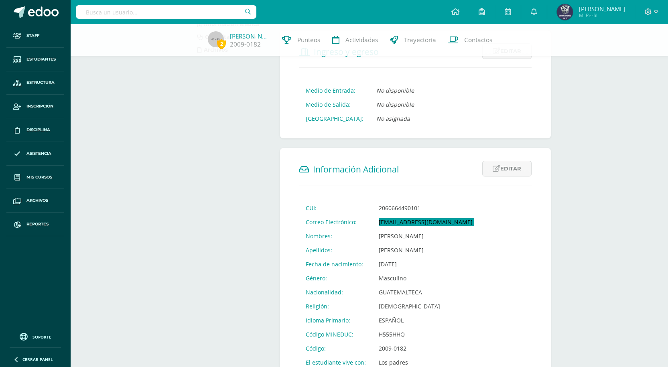
scroll to position [201, 0]
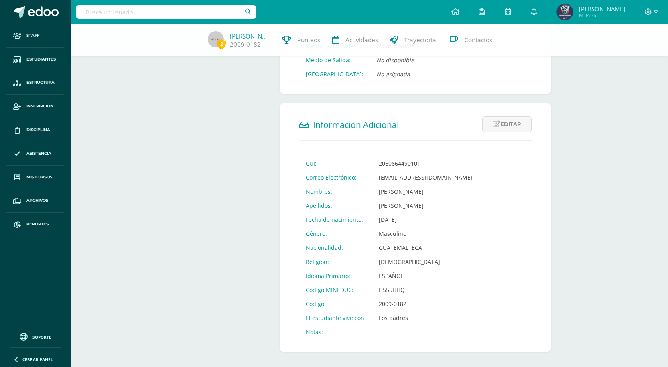
click at [401, 199] on td "Diego Adrian" at bounding box center [425, 192] width 107 height 14
copy td "Diego Adrian"
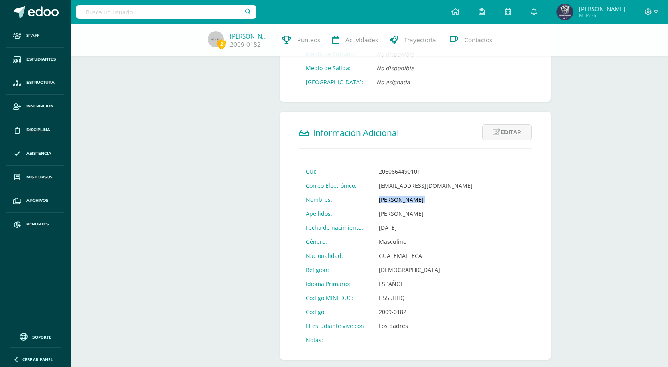
scroll to position [179, 0]
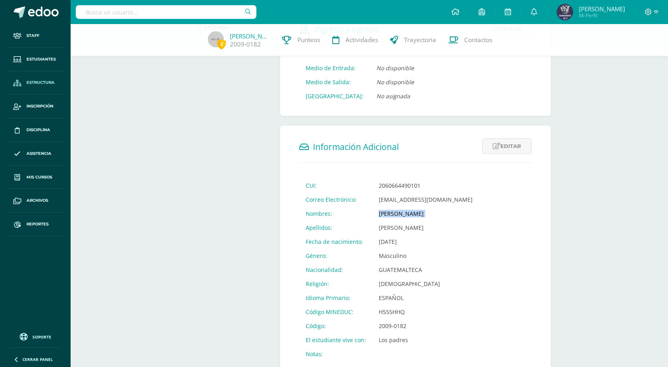
click at [35, 79] on span "Estructura" at bounding box center [40, 82] width 28 height 6
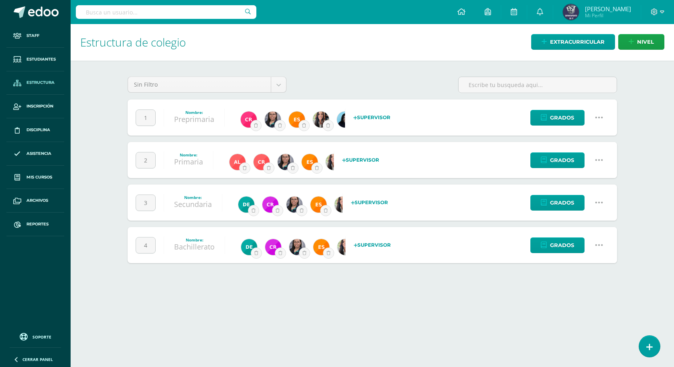
click at [210, 16] on input "text" at bounding box center [166, 12] width 181 height 14
type input "stea"
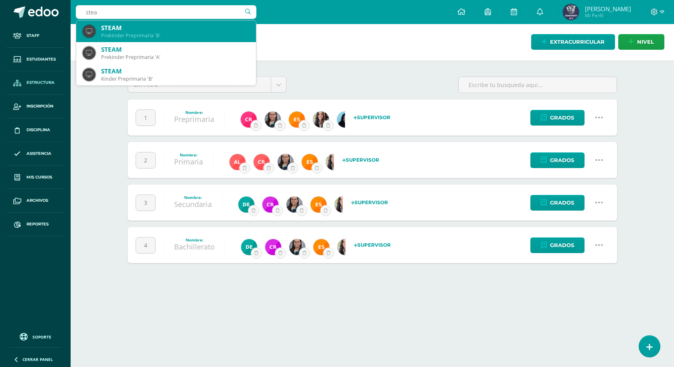
click at [178, 36] on div "Prekinder Preprimaria 'B'" at bounding box center [175, 35] width 148 height 7
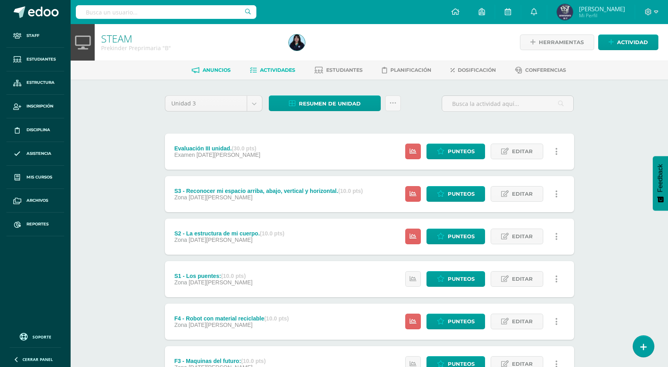
click at [203, 70] on span "Anuncios" at bounding box center [217, 70] width 28 height 6
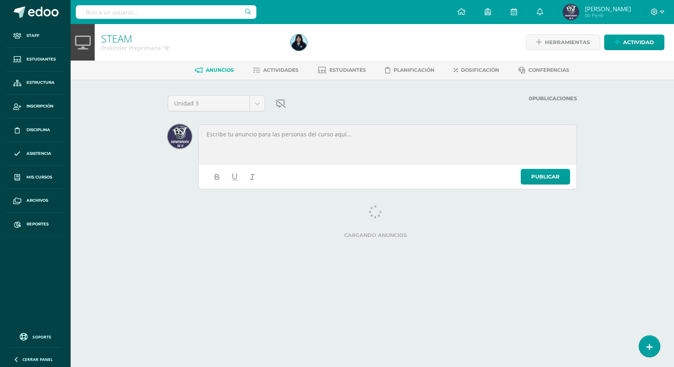
click at [121, 38] on link "STEAM" at bounding box center [116, 39] width 31 height 14
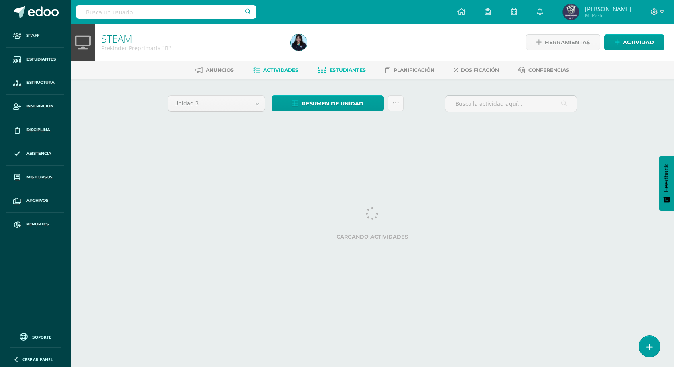
click at [346, 73] on link "Estudiantes" at bounding box center [342, 70] width 48 height 13
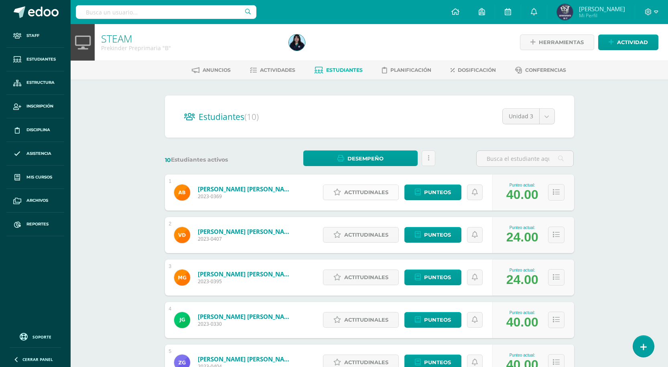
click at [358, 192] on span "Actitudinales" at bounding box center [366, 192] width 44 height 15
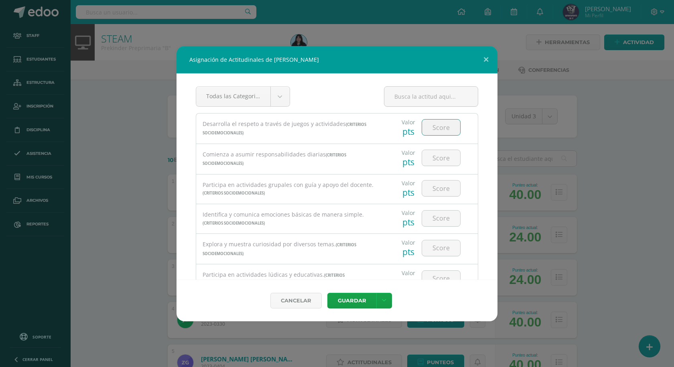
click at [432, 128] on input "number" at bounding box center [441, 128] width 38 height 16
click at [291, 95] on div "Todas las Categorias Todas las Categorias Criterios Socioemocionales Sin Catego…" at bounding box center [337, 99] width 283 height 27
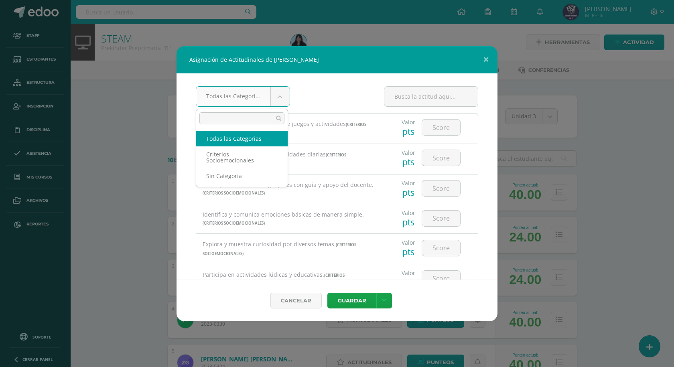
click at [281, 98] on body "Asignación de Actitudinales de Adela Camila Bonilla García Todas las Categorias…" at bounding box center [337, 322] width 674 height 644
drag, startPoint x: 281, startPoint y: 98, endPoint x: 309, endPoint y: 112, distance: 31.8
click at [281, 98] on body "Asignación de Actitudinales de Adela Camila Bonilla García Todas las Categorias…" at bounding box center [337, 322] width 674 height 644
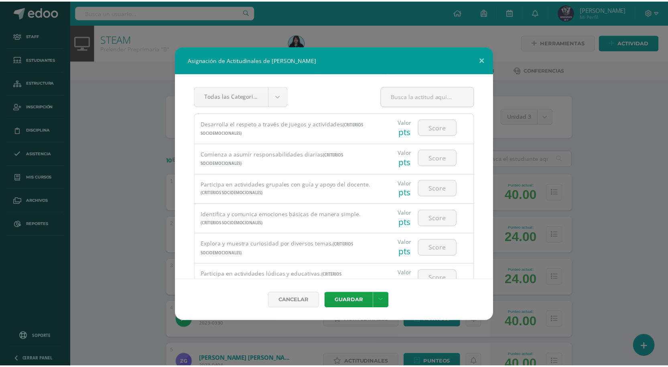
scroll to position [155, 0]
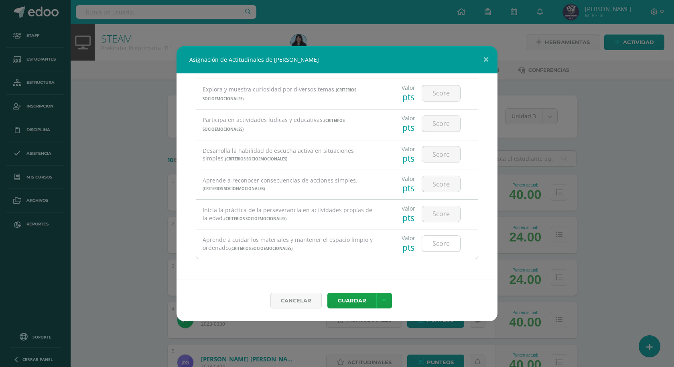
click at [437, 242] on input "number" at bounding box center [441, 244] width 38 height 16
click at [305, 301] on link "Cancelar" at bounding box center [295, 301] width 51 height 16
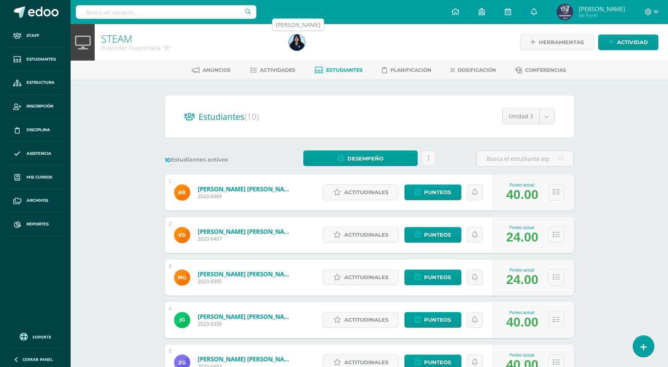
click at [299, 43] on img at bounding box center [297, 43] width 16 height 16
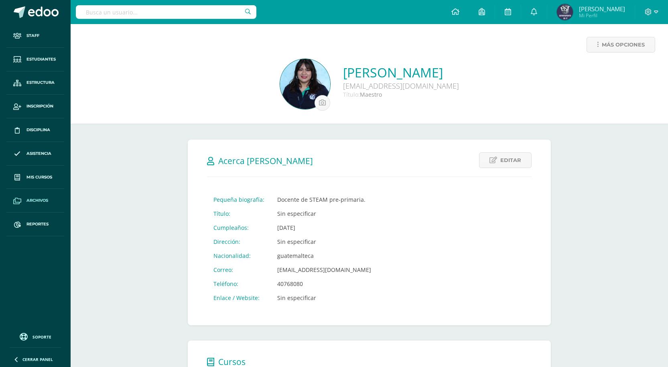
click at [36, 203] on span "Archivos" at bounding box center [37, 200] width 22 height 6
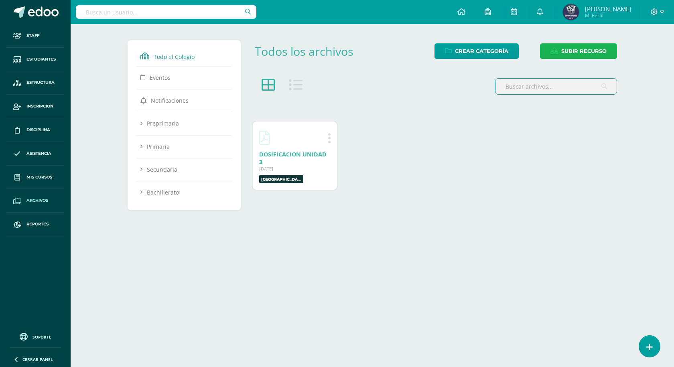
click at [557, 54] on icon at bounding box center [555, 51] width 8 height 7
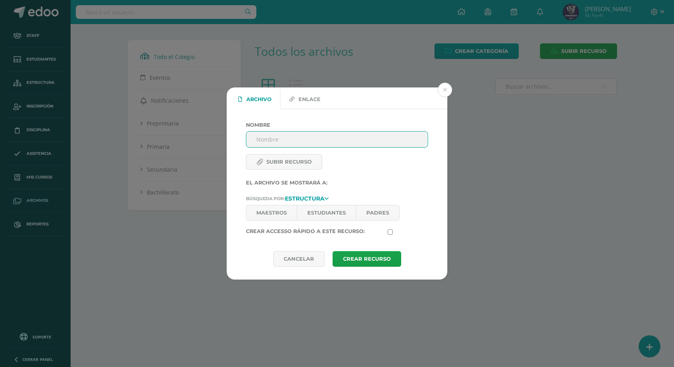
click at [305, 145] on input "Nombre" at bounding box center [336, 140] width 181 height 16
type input "s"
type input "SOCIEMOCIONALES"
click at [297, 167] on input "Subir recurso" at bounding box center [300, 167] width 109 height 9
type input "C:\fakepath\INGRESO DE CRITERIOS SOCIOEMOCIONALES 3RA UNIDAD (1) (3) (1) (1).pdf"
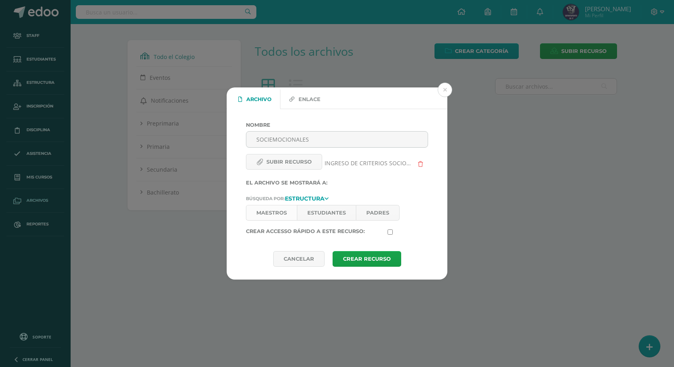
click at [279, 214] on link "Maestros" at bounding box center [271, 213] width 51 height 16
click at [393, 231] on label at bounding box center [407, 231] width 47 height 6
click at [393, 231] on input "checkbox" at bounding box center [390, 232] width 5 height 5
checkbox input "true"
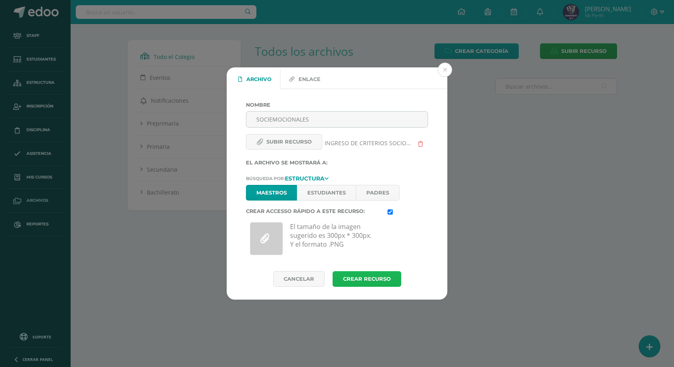
click at [364, 275] on button "Crear Recurso" at bounding box center [367, 279] width 69 height 16
